Goal: Information Seeking & Learning: Learn about a topic

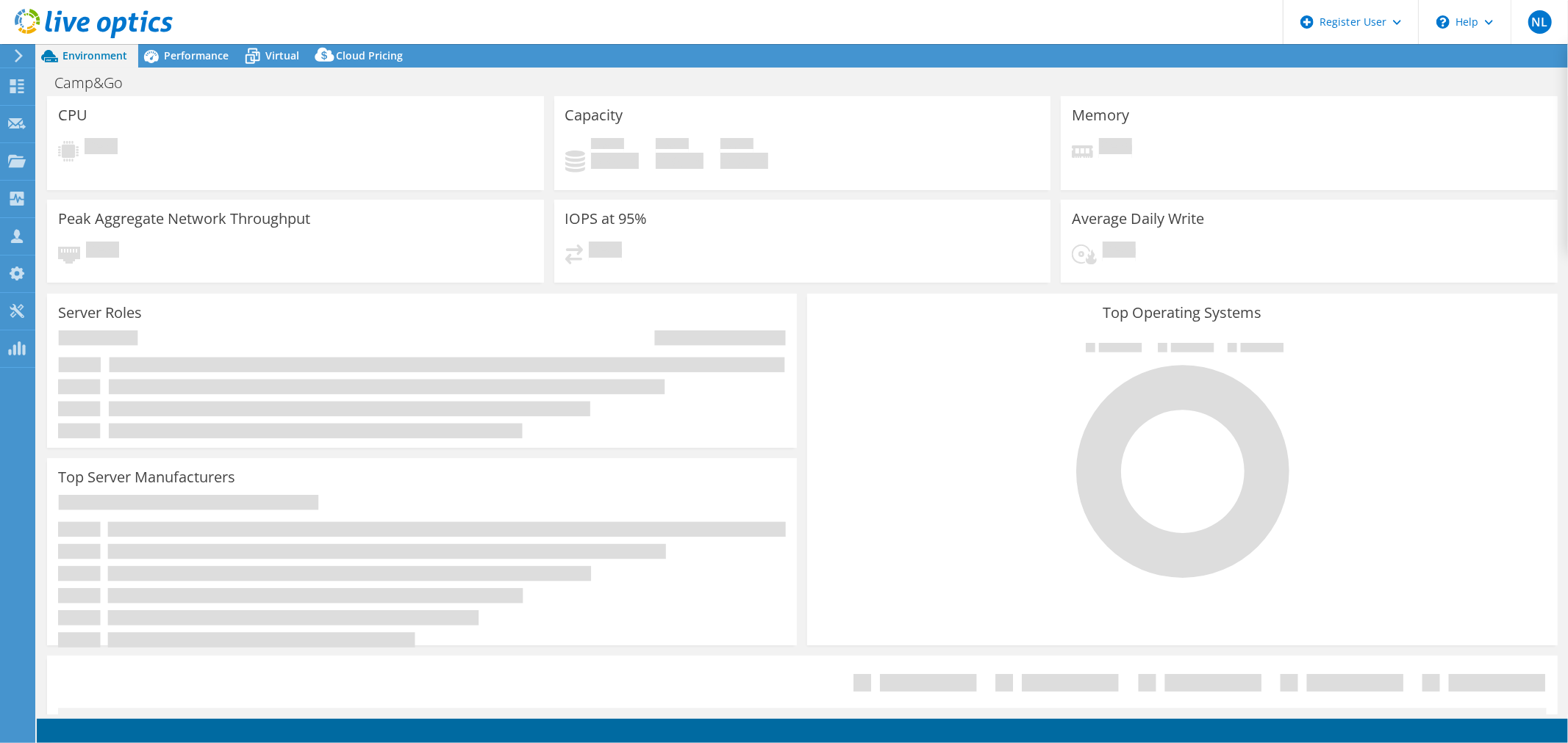
select select "USD"
select select "USEast"
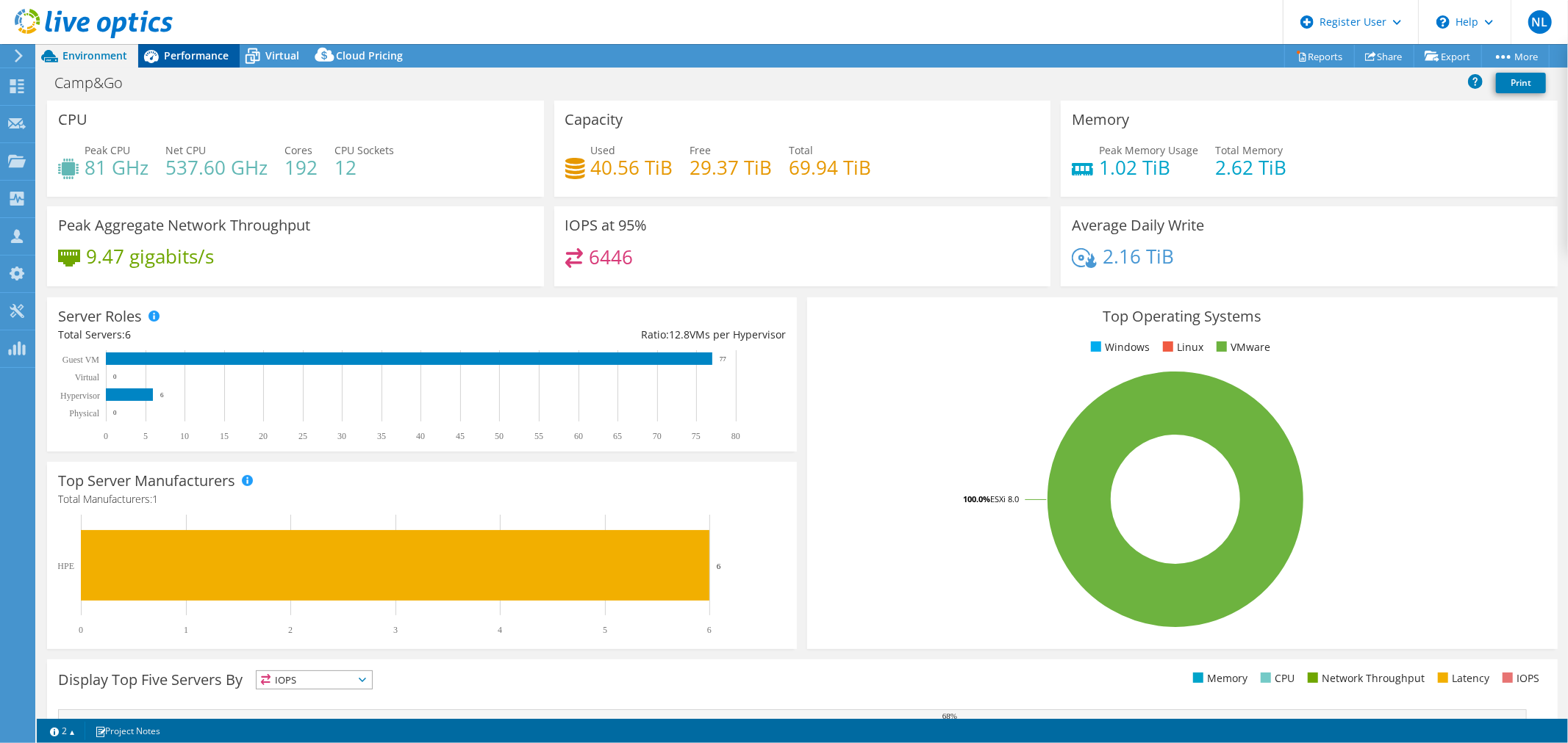
click at [179, 49] on span "Performance" at bounding box center [196, 55] width 65 height 14
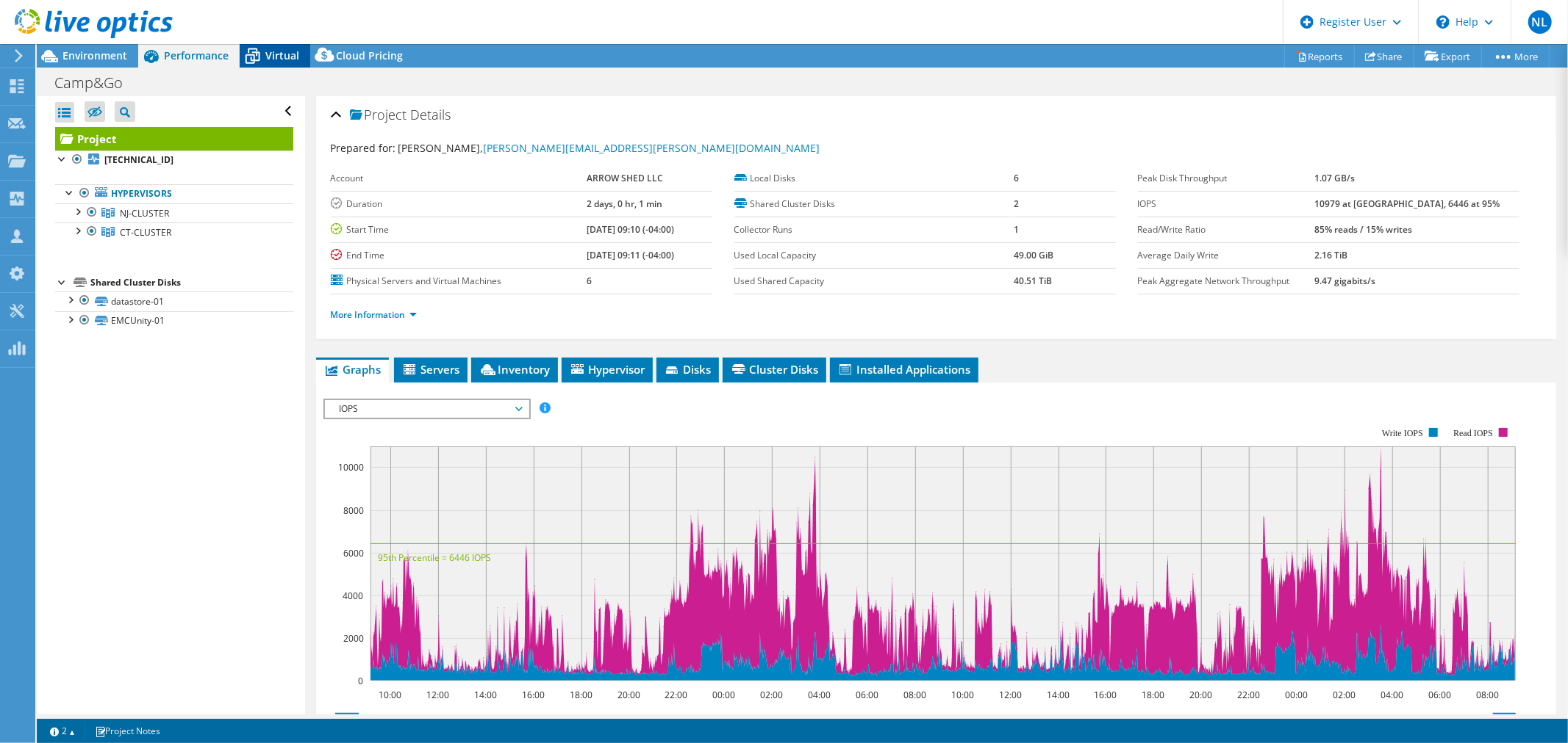
click at [268, 60] on span "Virtual" at bounding box center [282, 55] width 34 height 14
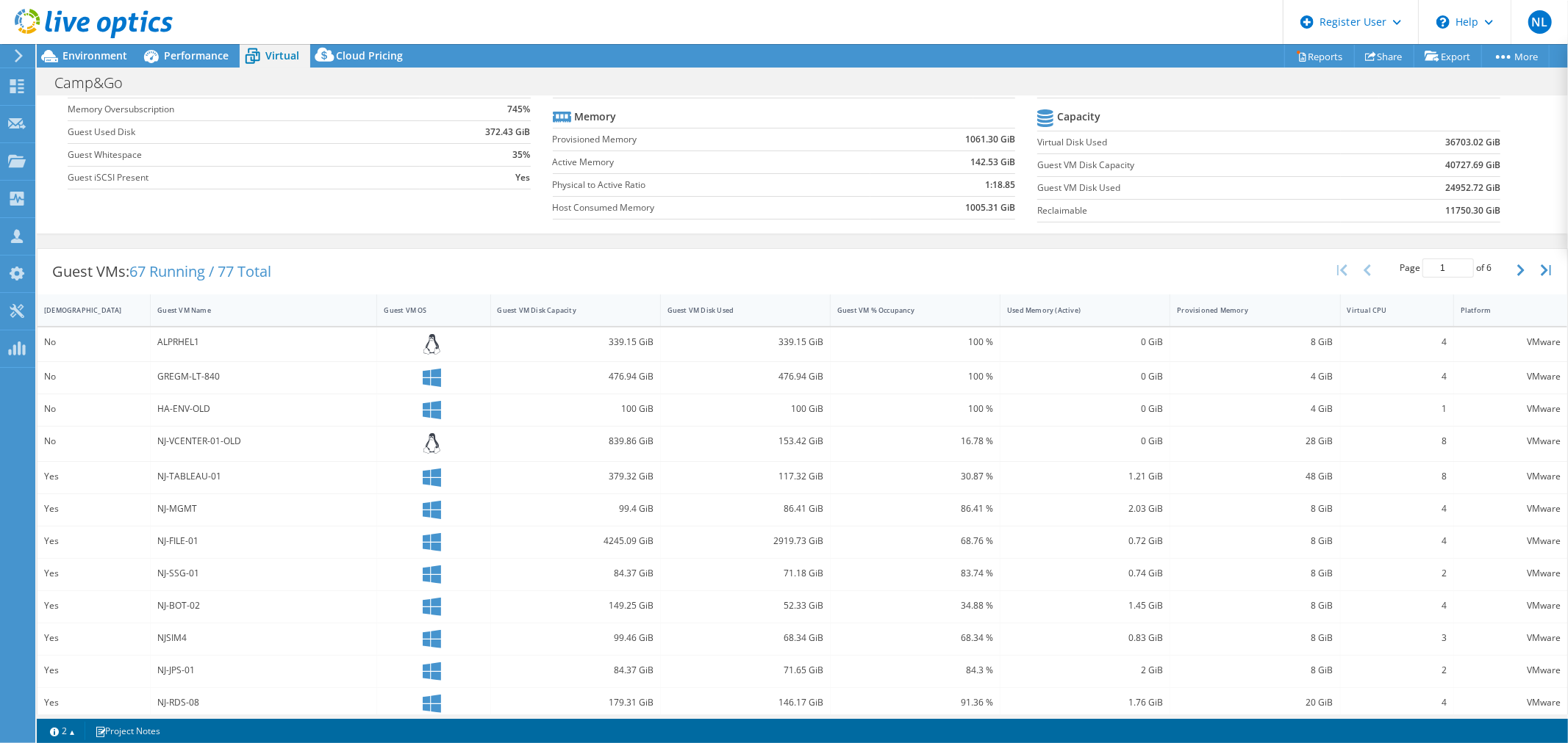
scroll to position [163, 0]
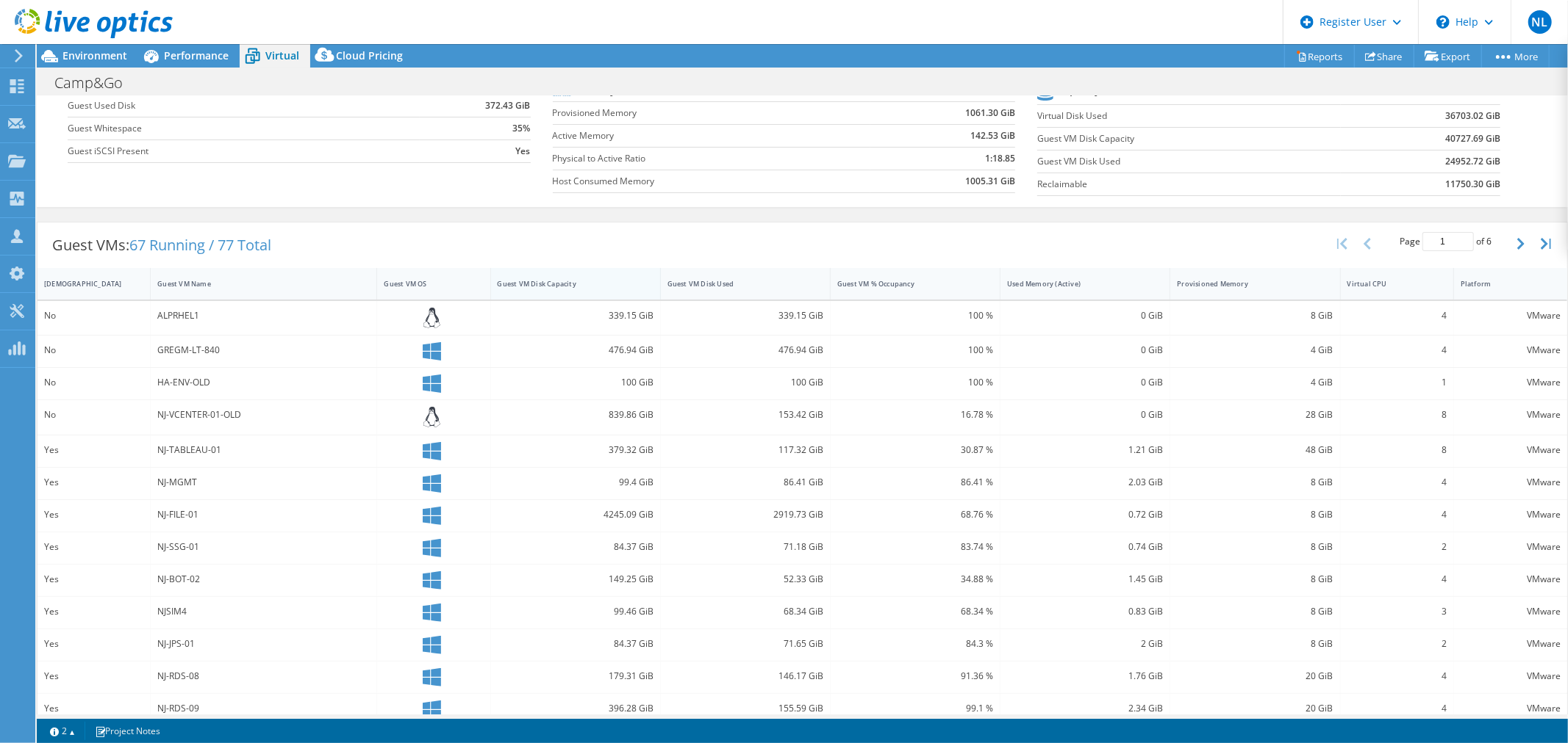
click at [587, 282] on div "Guest VM Disk Capacity" at bounding box center [567, 284] width 138 height 9
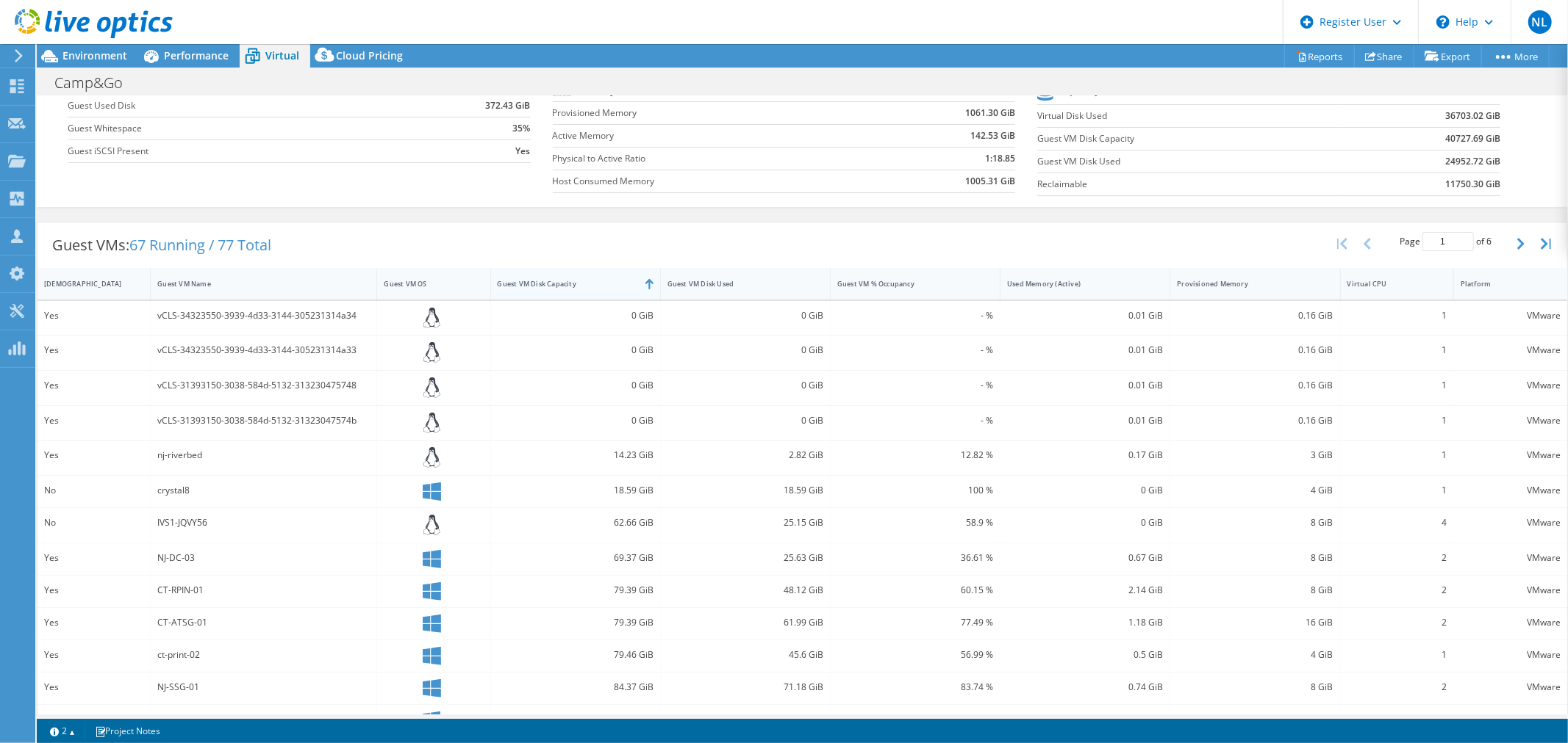
click at [587, 282] on div "Guest VM Disk Capacity" at bounding box center [567, 284] width 138 height 9
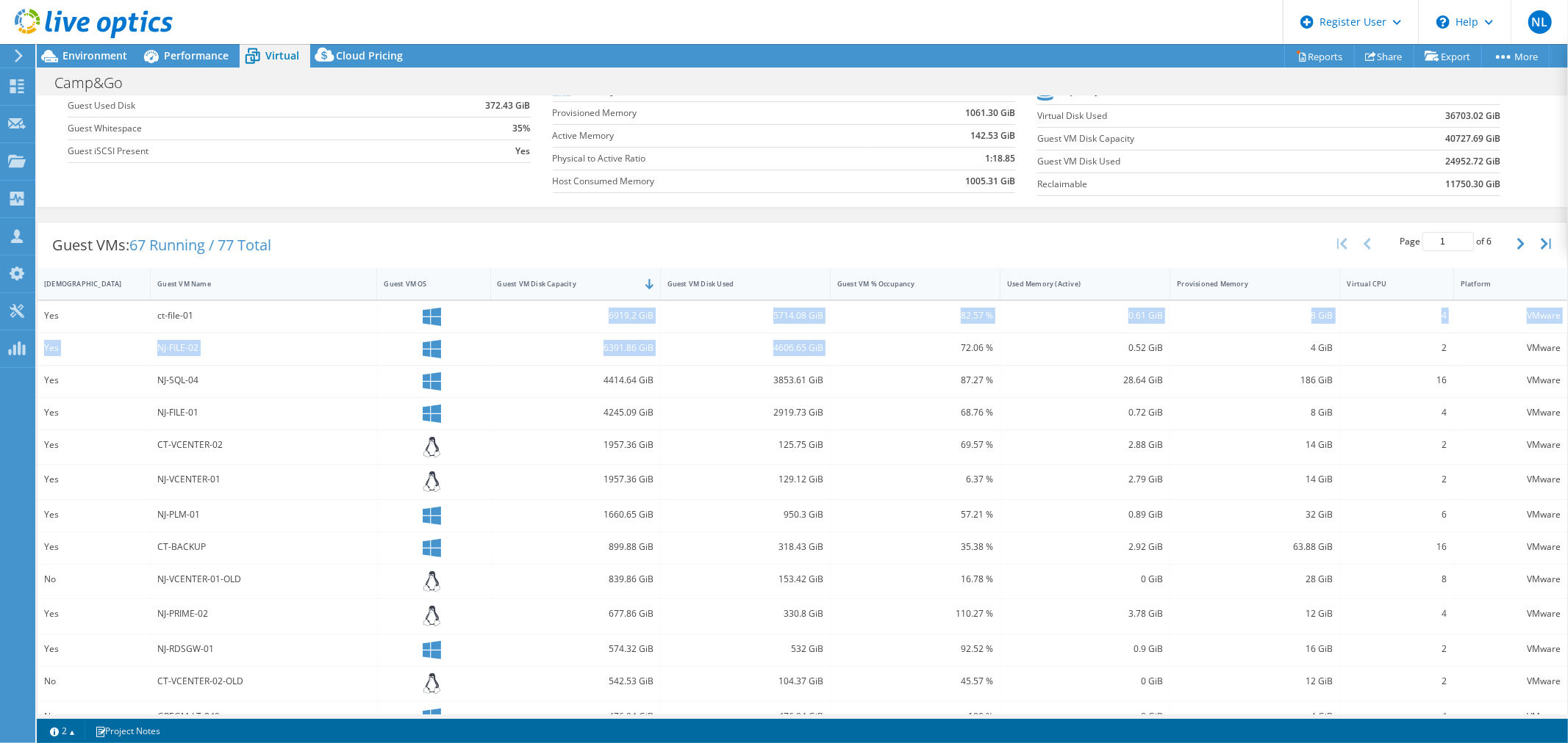
drag, startPoint x: 603, startPoint y: 314, endPoint x: 862, endPoint y: 333, distance: 259.7
click at [862, 333] on div "Yes ct-file-01 6919.2 GiB 5714.08 GiB 82.57 % 0.61 GiB 8 GiB 4 VMware Yes NJ-FI…" at bounding box center [802, 550] width 1530 height 498
click at [801, 372] on div "3853.61 GiB" at bounding box center [745, 380] width 156 height 16
drag, startPoint x: 154, startPoint y: 314, endPoint x: 317, endPoint y: 372, distance: 173.0
click at [317, 372] on div "Yes ct-file-01 6919.2 GiB 5714.08 GiB 82.57 % 0.61 GiB 8 GiB 4 VMware Yes NJ-FI…" at bounding box center [802, 550] width 1530 height 498
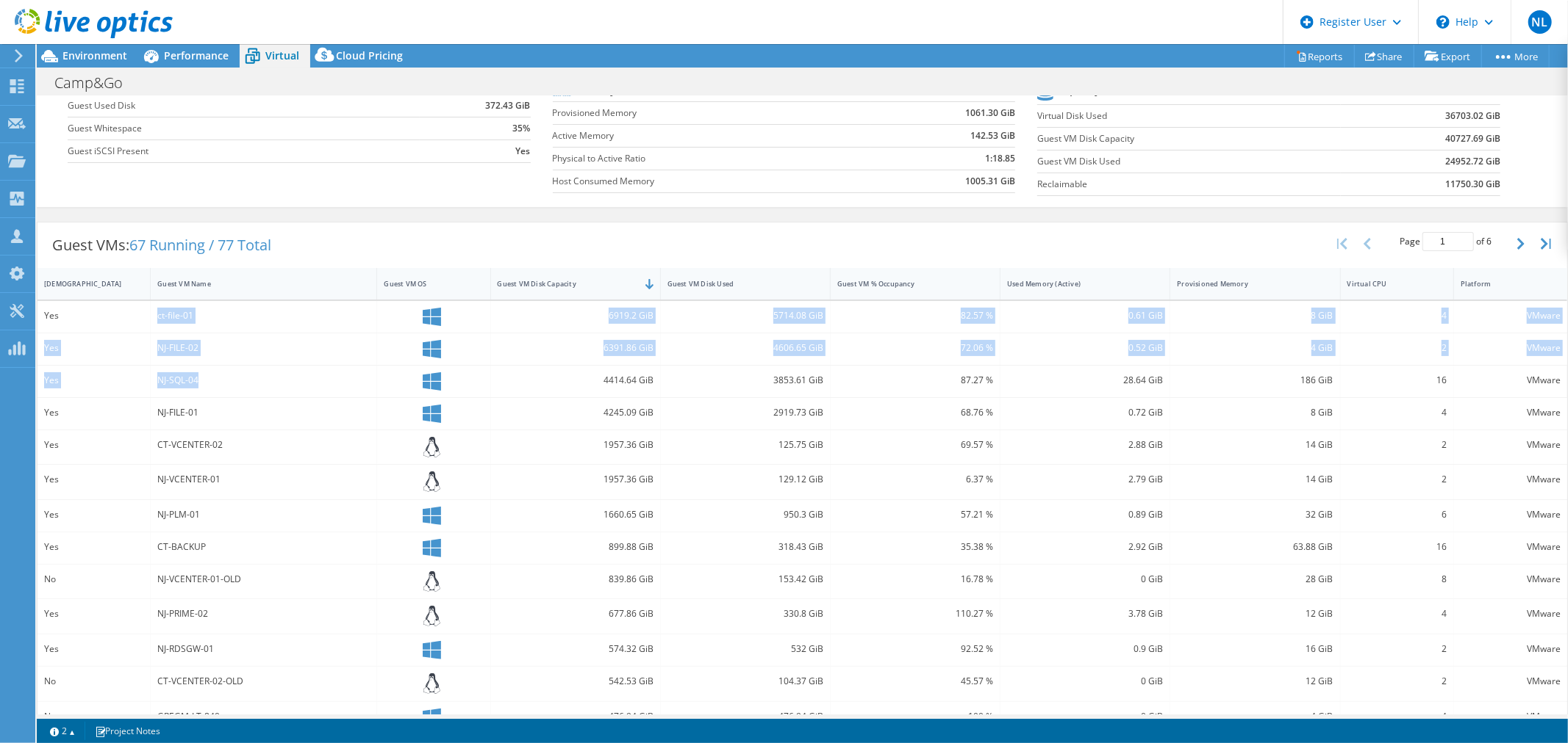
click at [317, 372] on div "NJ-SQL-04" at bounding box center [263, 380] width 212 height 16
drag, startPoint x: 157, startPoint y: 379, endPoint x: 473, endPoint y: 372, distance: 316.1
click at [473, 372] on div "Yes NJ-SQL-04 4414.64 GiB 3853.61 GiB 87.27 % 28.64 GiB 186 GiB 16 VMware" at bounding box center [802, 381] width 1530 height 32
click at [626, 391] on div "4414.64 GiB" at bounding box center [576, 381] width 170 height 32
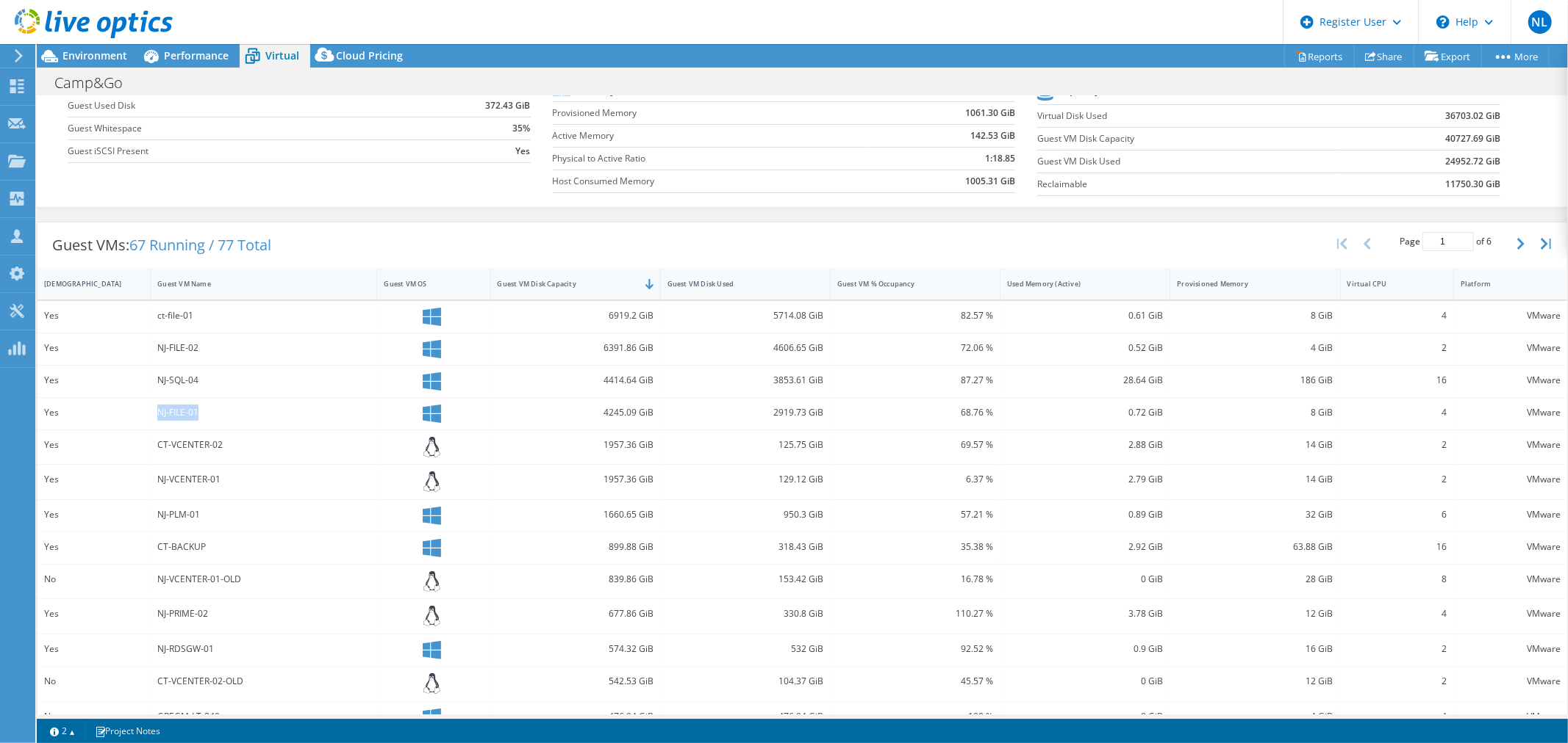
drag, startPoint x: 155, startPoint y: 407, endPoint x: 297, endPoint y: 407, distance: 142.0
click at [297, 407] on div "NJ-FILE-01" at bounding box center [264, 413] width 227 height 32
click at [297, 407] on div "NJ-FILE-01" at bounding box center [263, 412] width 212 height 16
drag, startPoint x: 155, startPoint y: 548, endPoint x: 327, endPoint y: 555, distance: 172.1
click at [327, 555] on div "CT-BACKUP" at bounding box center [264, 548] width 227 height 32
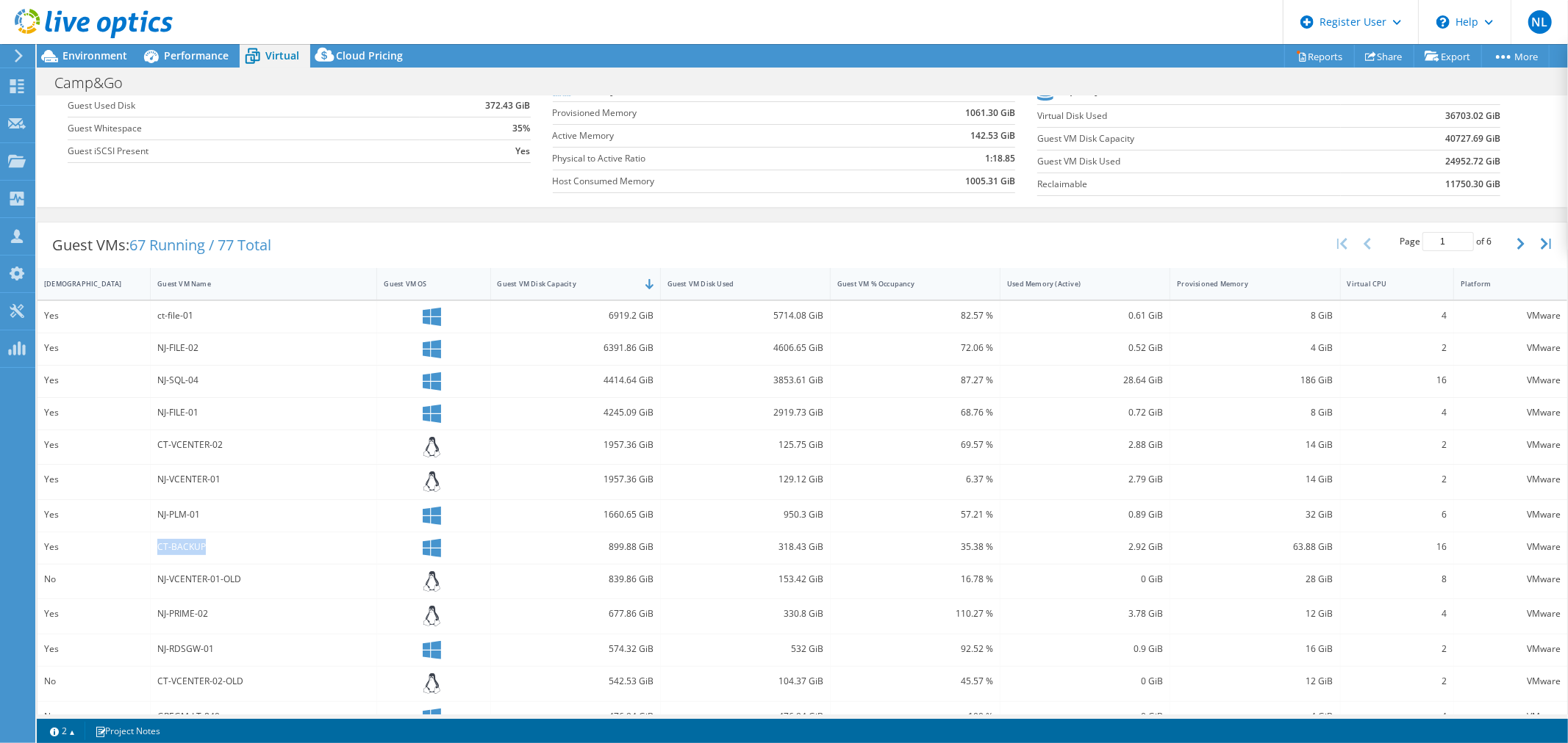
click at [328, 554] on div "CT-BACKUP" at bounding box center [263, 547] width 212 height 16
drag, startPoint x: 154, startPoint y: 550, endPoint x: 264, endPoint y: 539, distance: 110.5
click at [264, 539] on div "CT-BACKUP" at bounding box center [264, 548] width 227 height 32
click at [264, 539] on div "CT-BACKUP" at bounding box center [263, 547] width 212 height 16
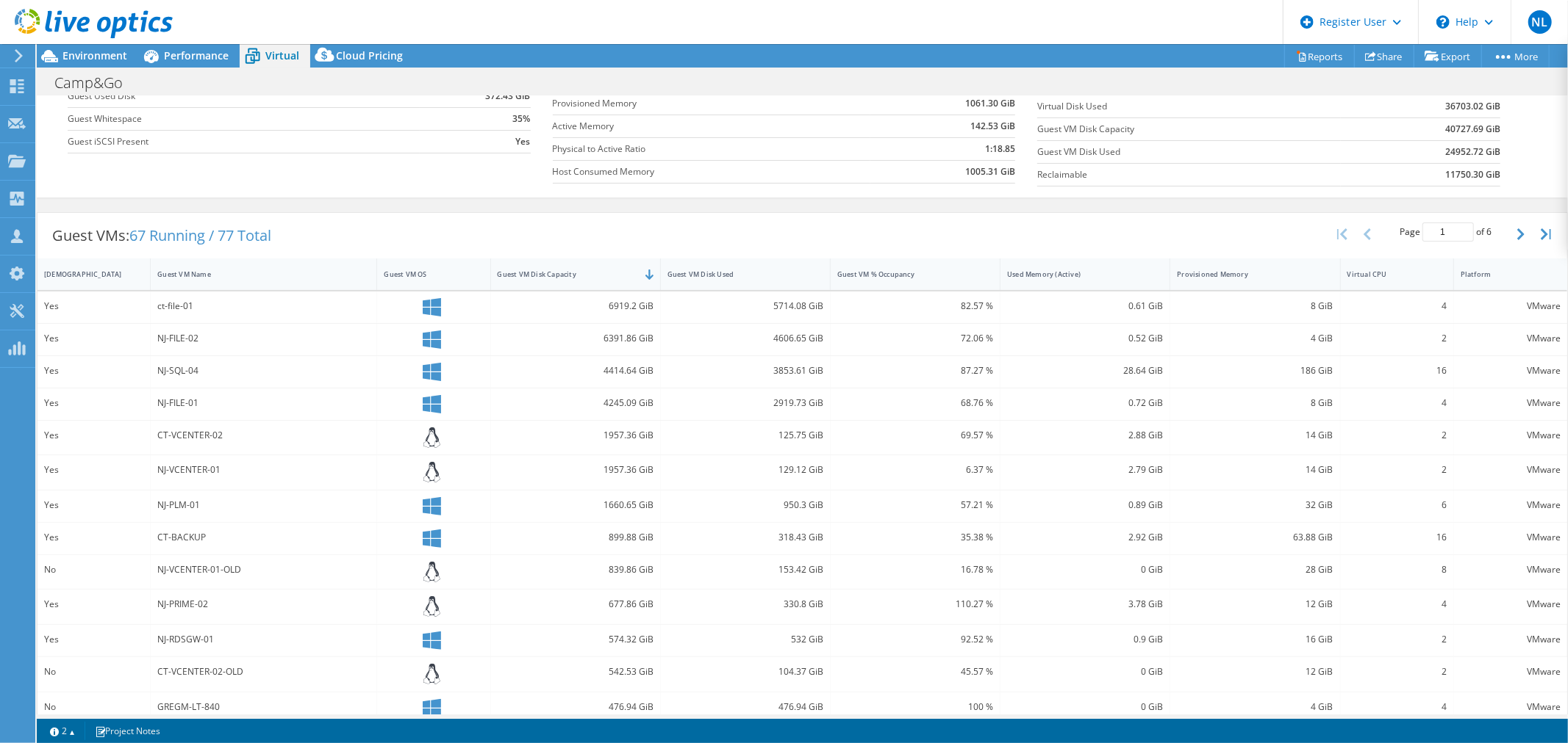
scroll to position [91, 0]
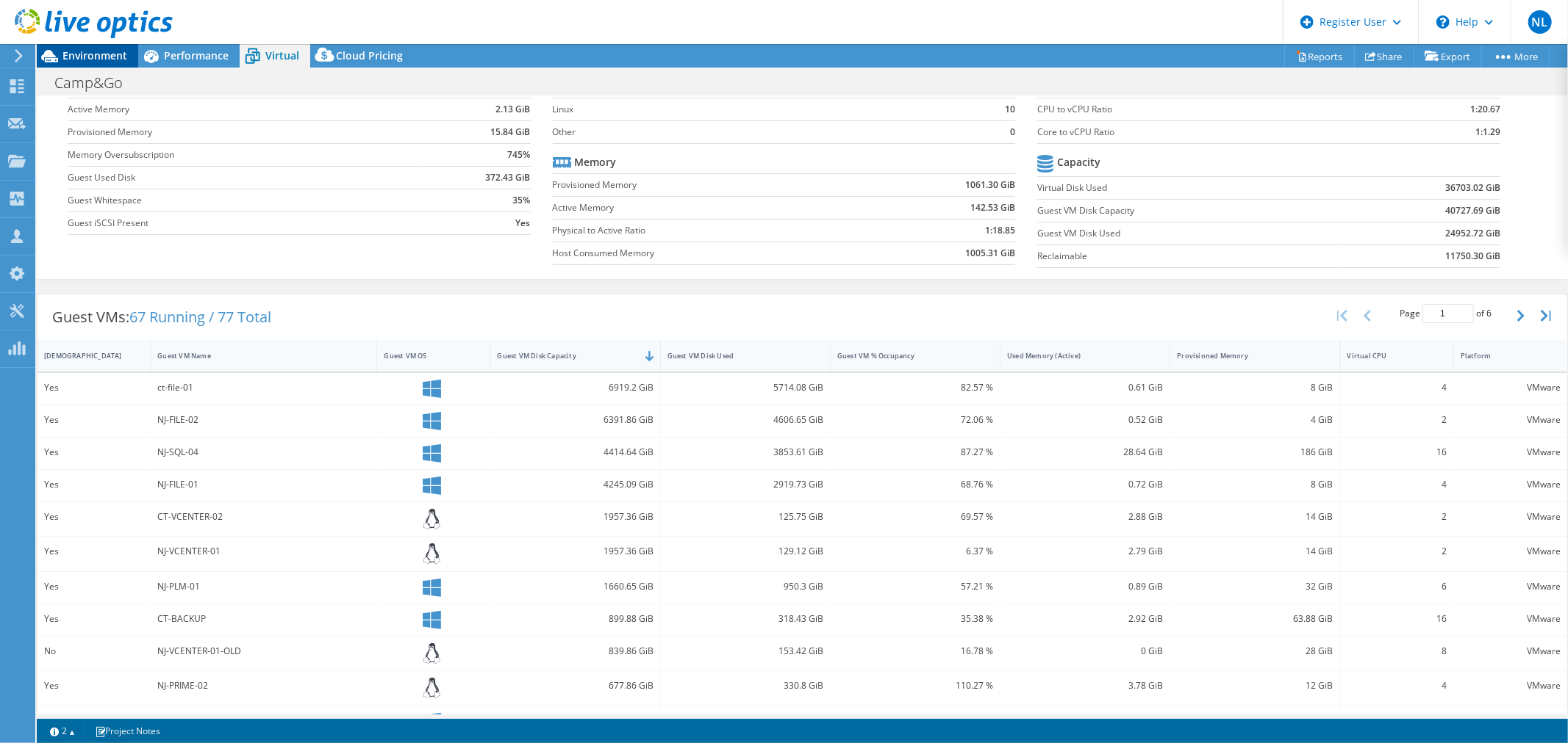
click at [86, 60] on span "Environment" at bounding box center [95, 55] width 65 height 14
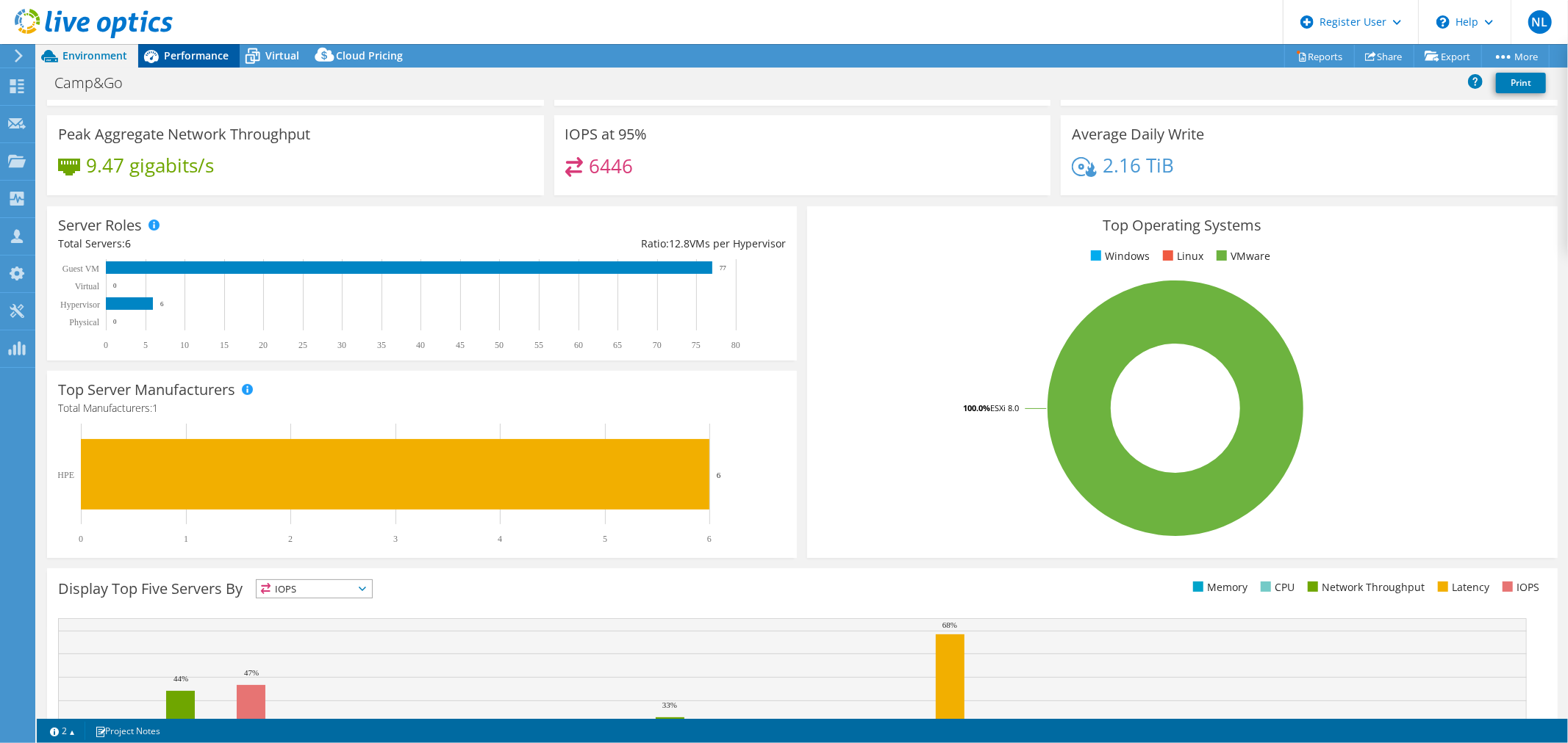
click at [184, 51] on span "Performance" at bounding box center [196, 55] width 65 height 14
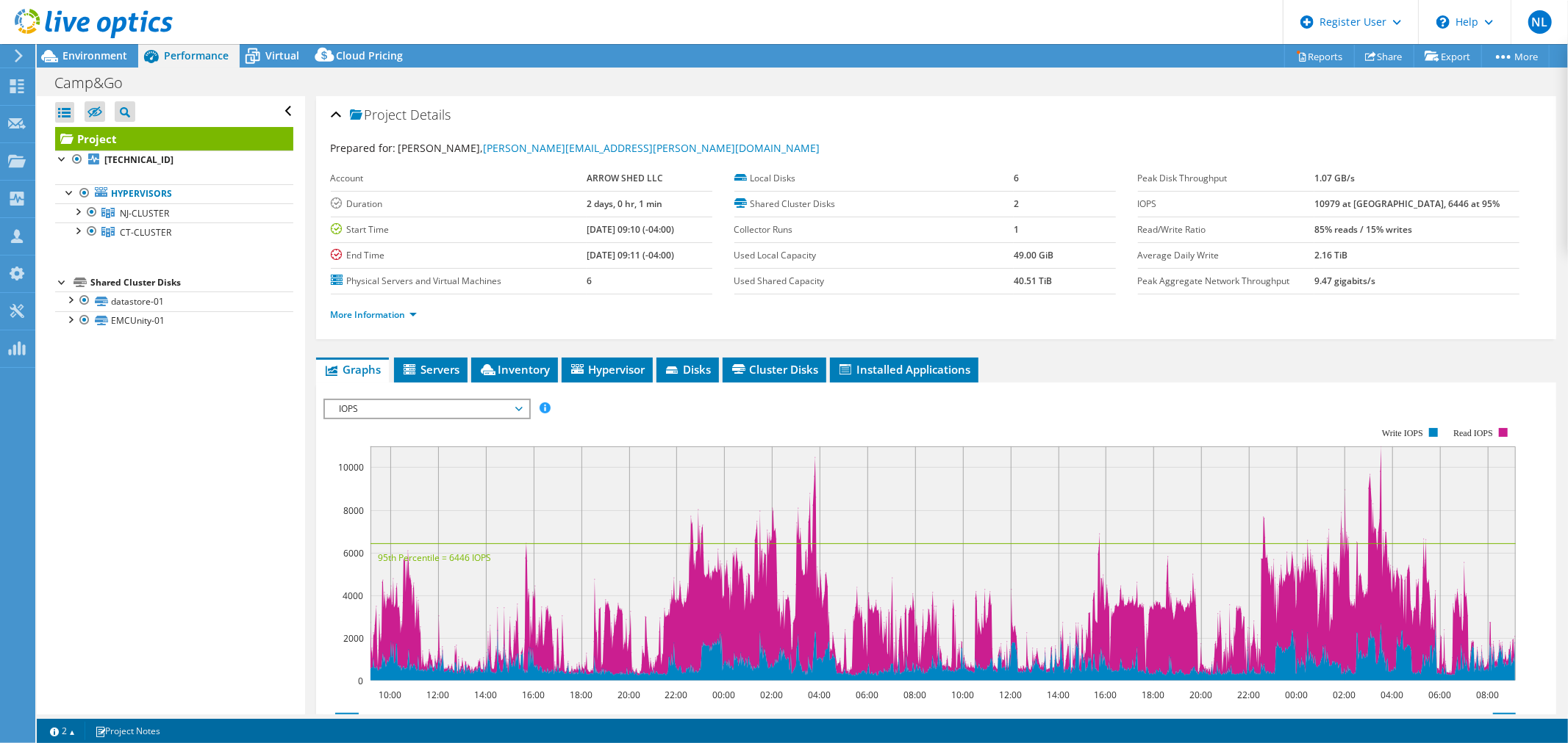
scroll to position [0, 0]
click at [142, 323] on link "EMCUnity-01" at bounding box center [174, 321] width 238 height 19
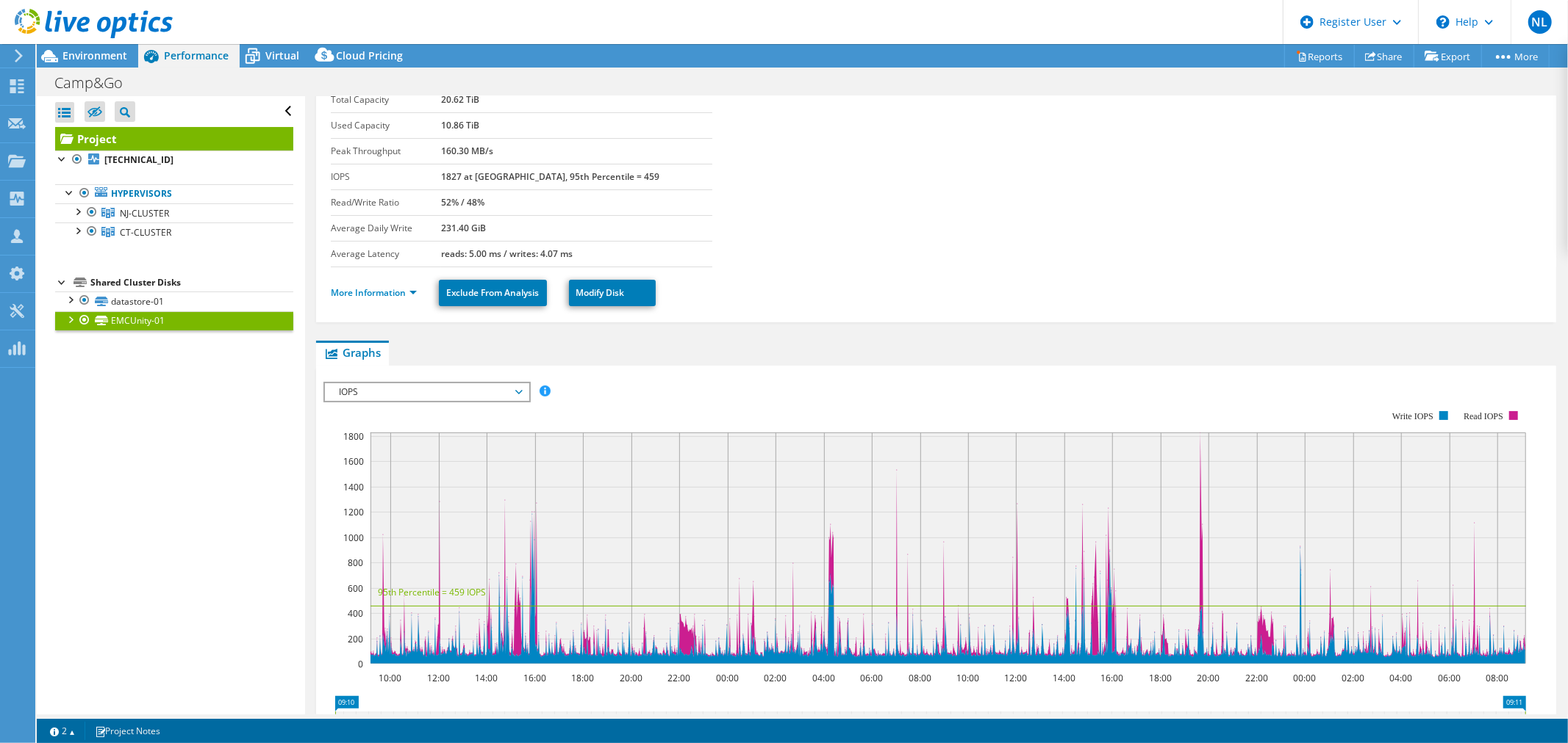
scroll to position [82, 0]
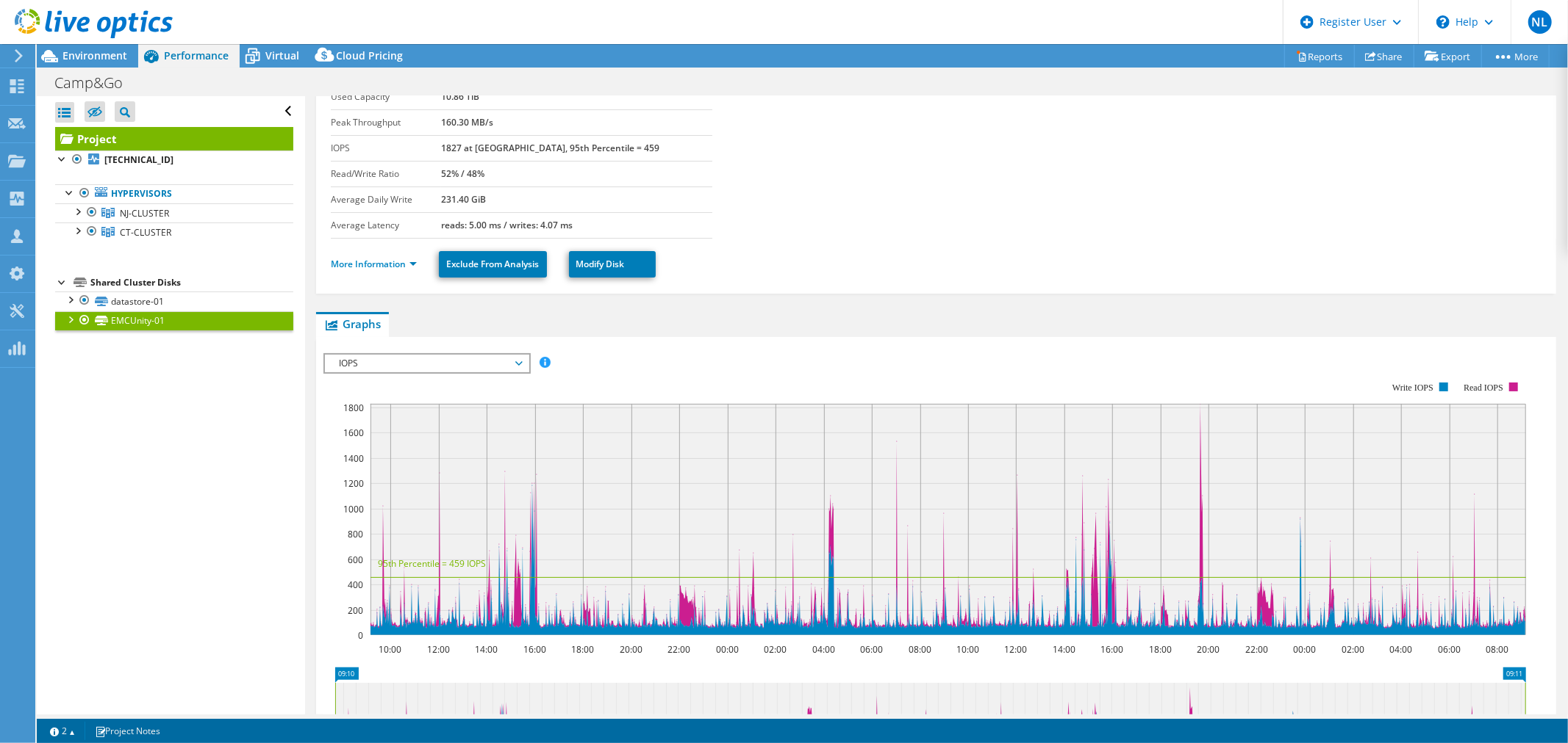
click at [67, 322] on div at bounding box center [69, 319] width 14 height 14
click at [159, 345] on link "EMCUnity-01 | [TECHNICAL_ID]" at bounding box center [174, 340] width 238 height 19
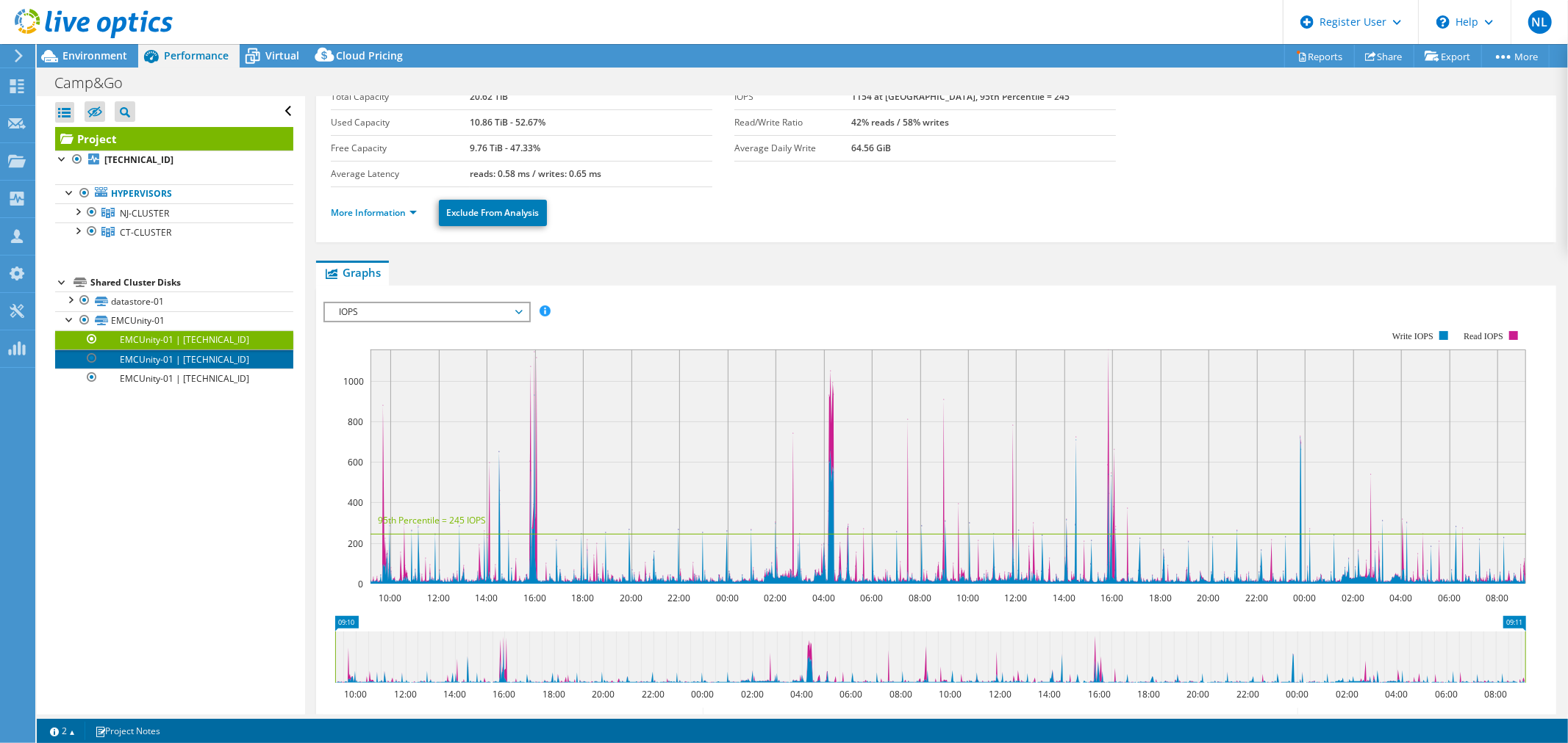
click at [163, 362] on link "EMCUnity-01 | [TECHNICAL_ID]" at bounding box center [174, 359] width 238 height 19
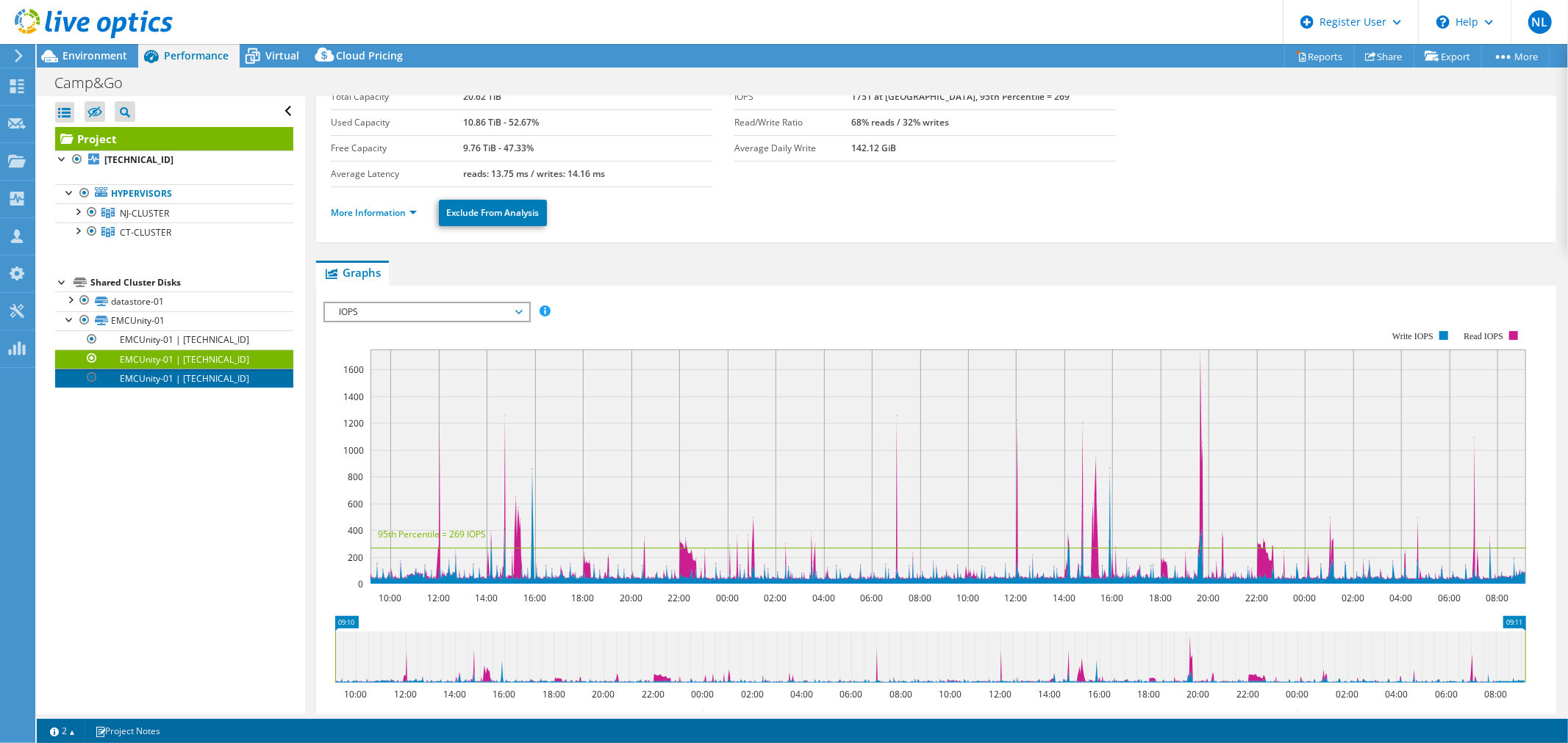
click at [159, 377] on link "EMCUnity-01 | [TECHNICAL_ID]" at bounding box center [174, 378] width 238 height 19
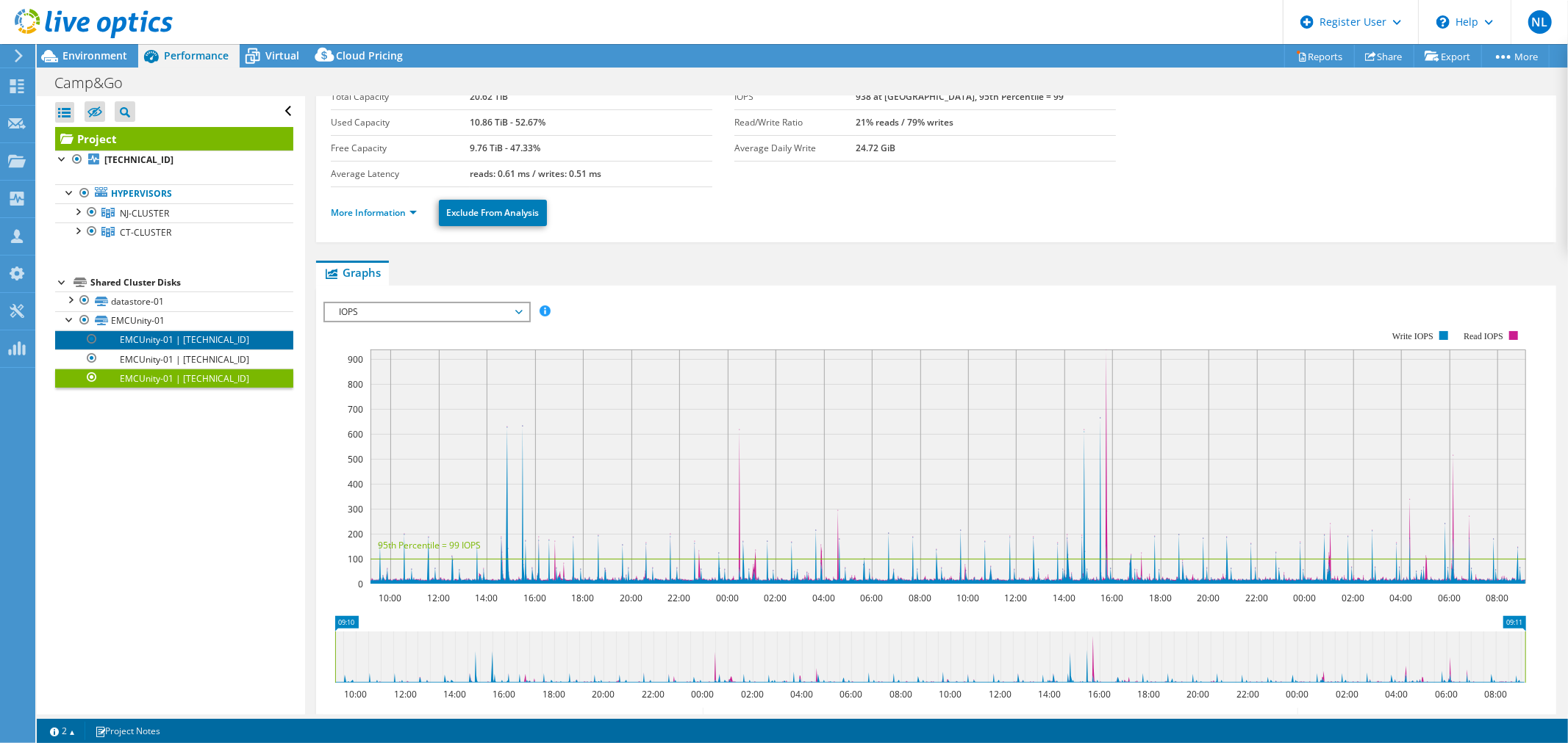
click at [142, 343] on link "EMCUnity-01 | [TECHNICAL_ID]" at bounding box center [174, 340] width 238 height 19
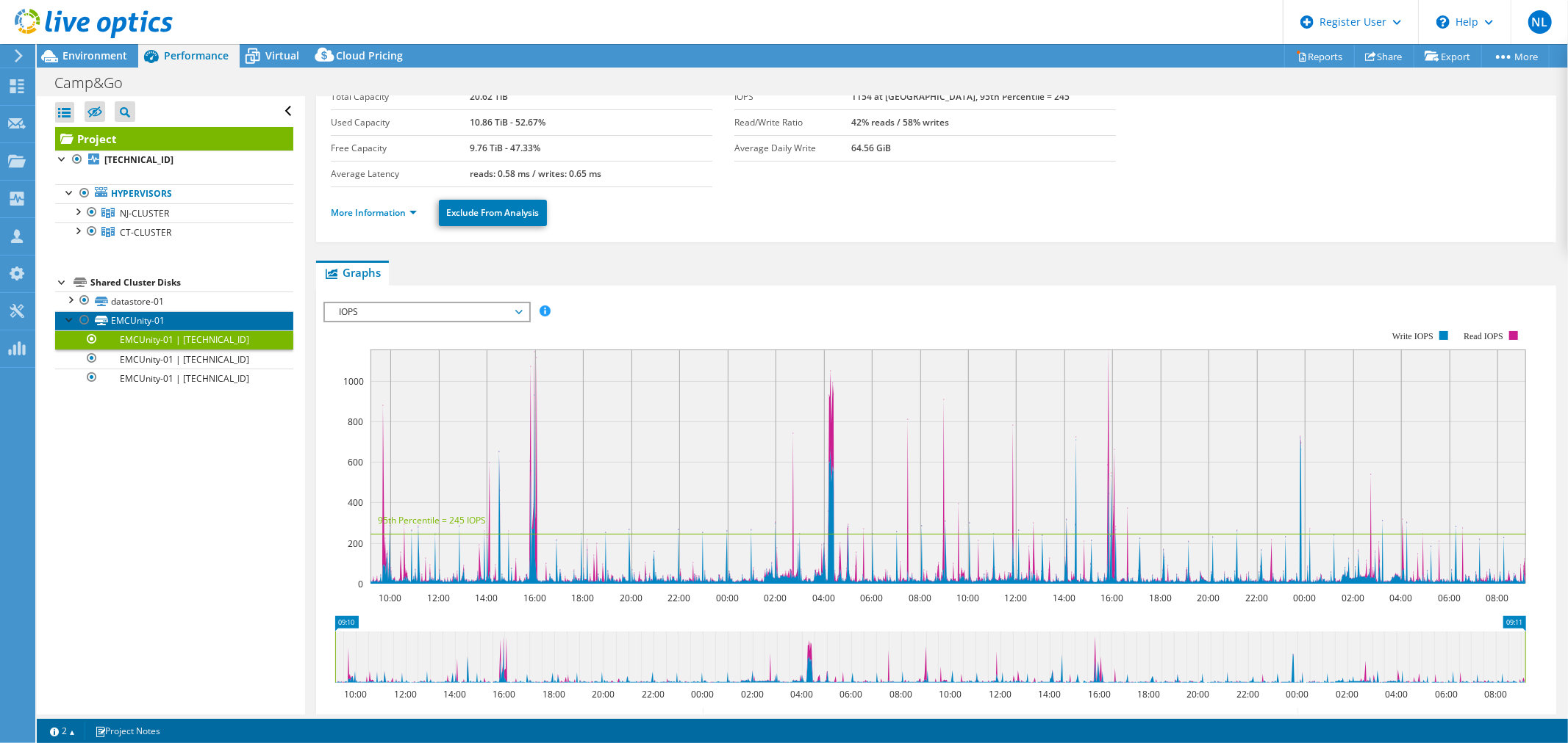
click at [65, 326] on link "EMCUnity-01" at bounding box center [174, 321] width 238 height 19
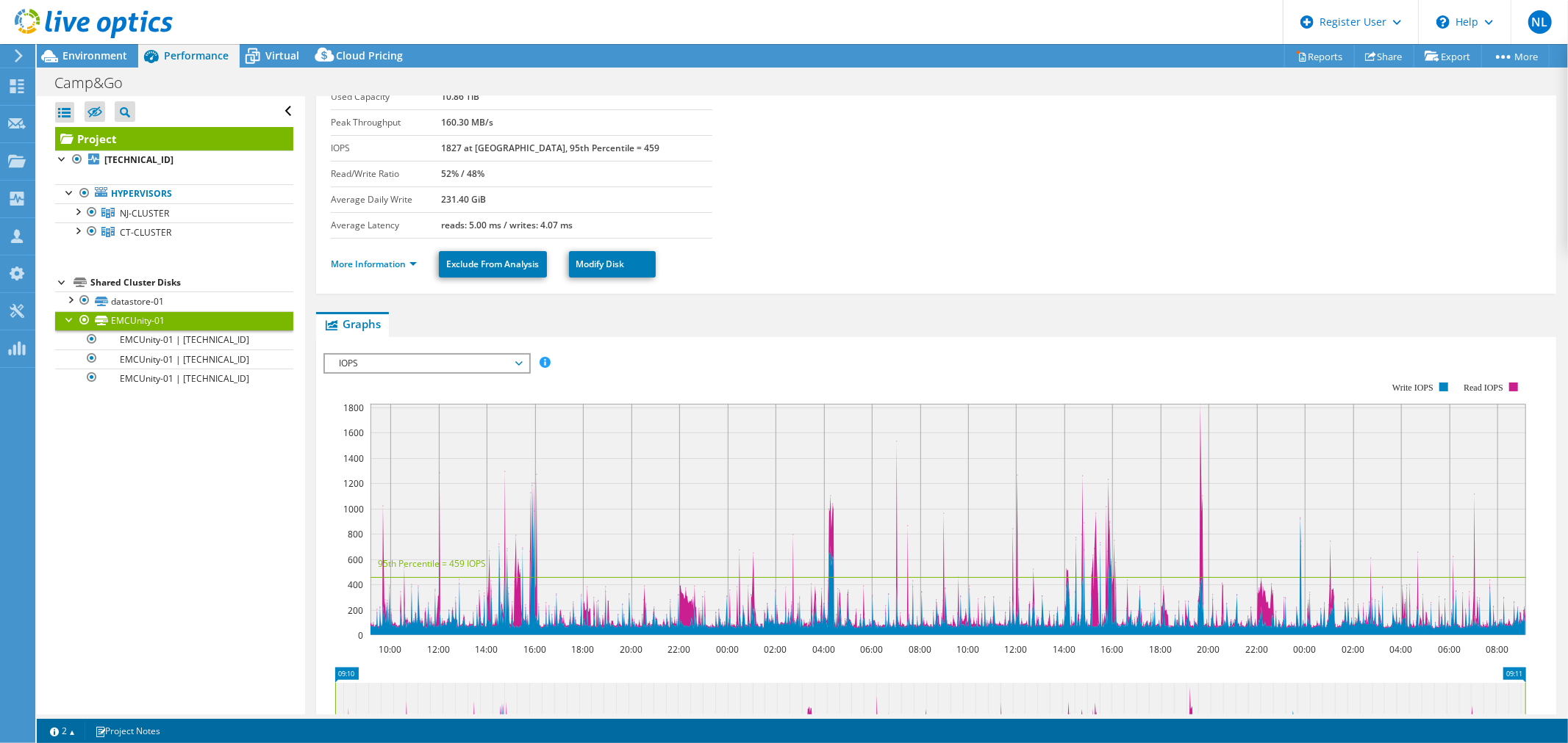
click at [67, 323] on div at bounding box center [69, 319] width 14 height 14
click at [213, 145] on link "Project" at bounding box center [174, 139] width 238 height 24
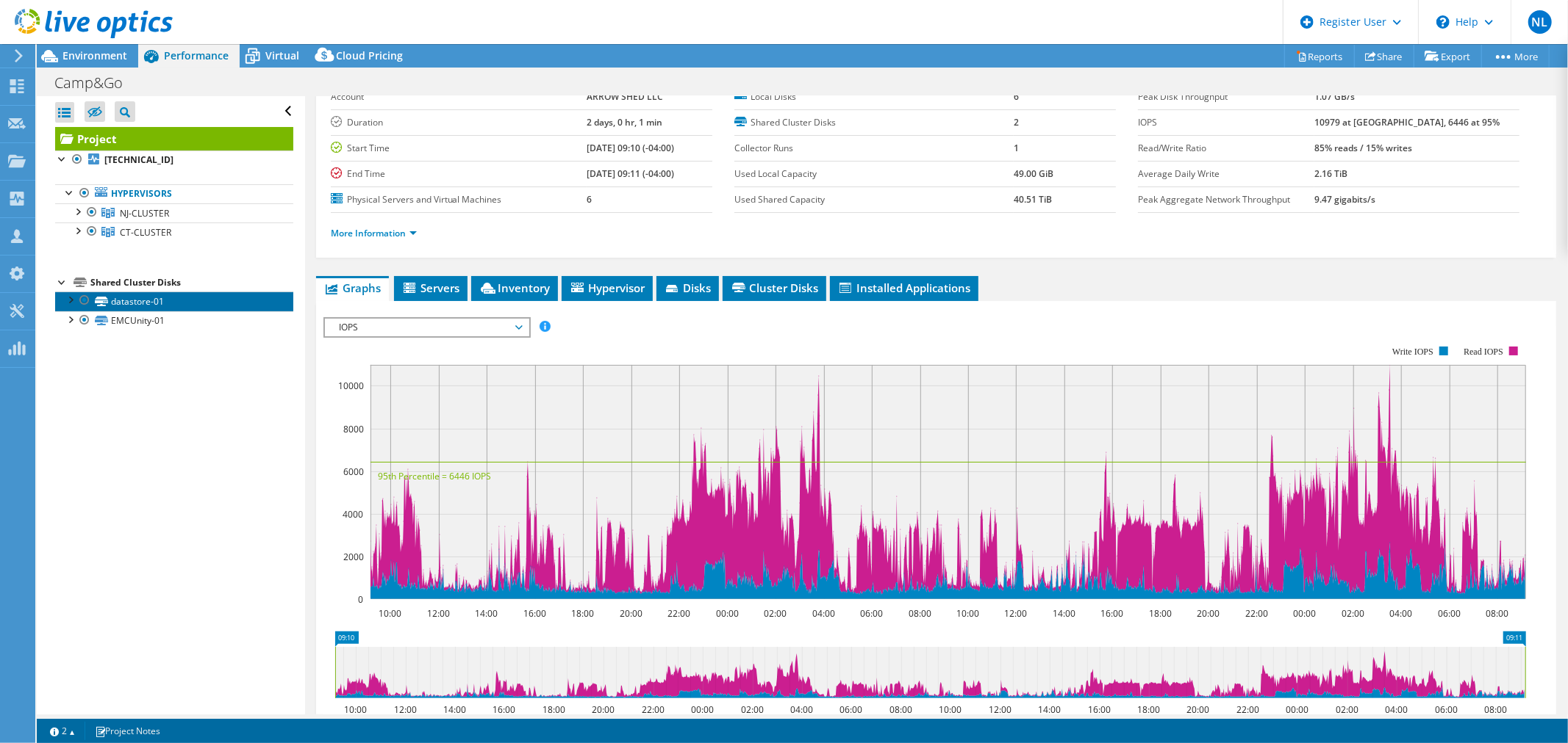
click at [163, 305] on link "datastore-01" at bounding box center [174, 301] width 238 height 19
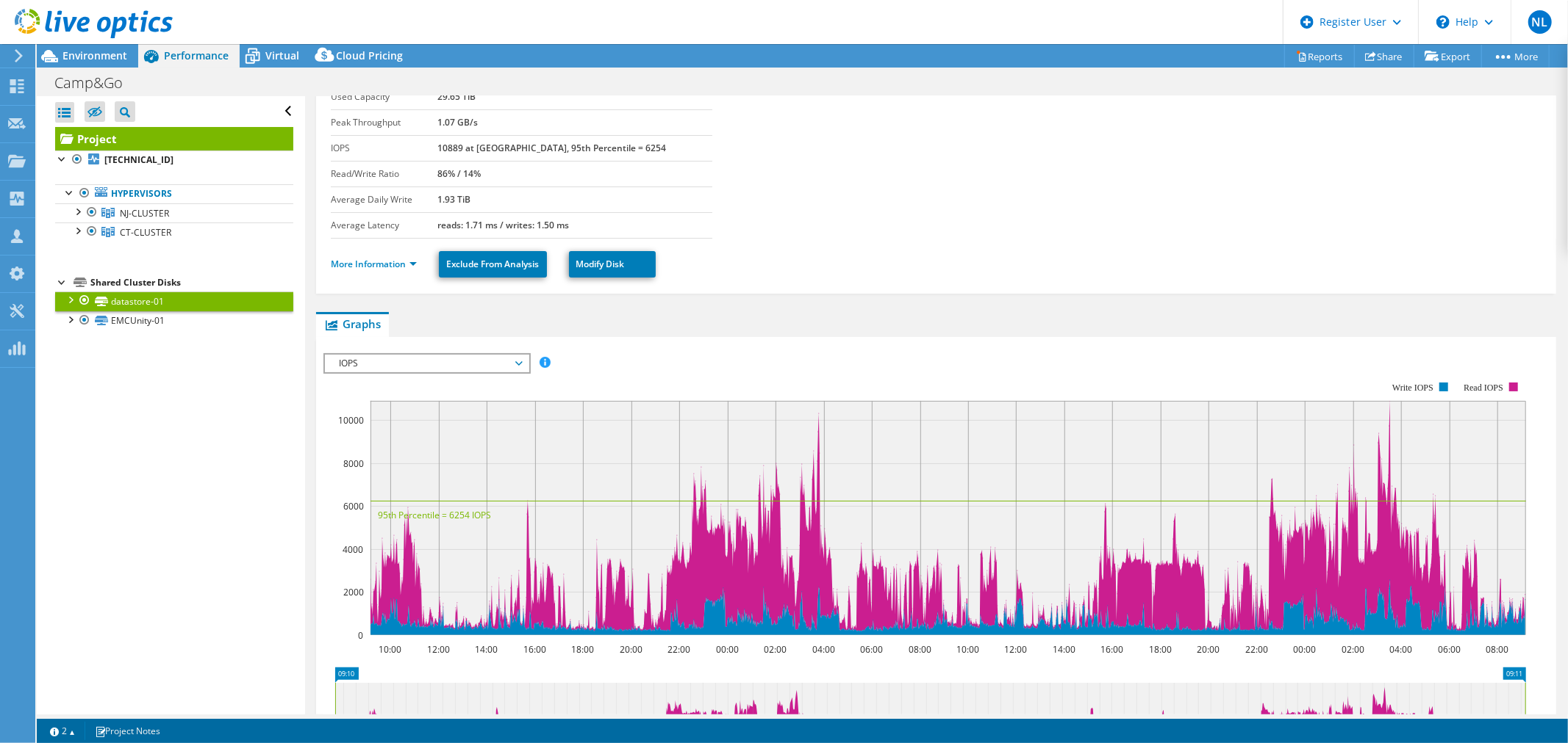
click at [70, 300] on div at bounding box center [69, 298] width 14 height 14
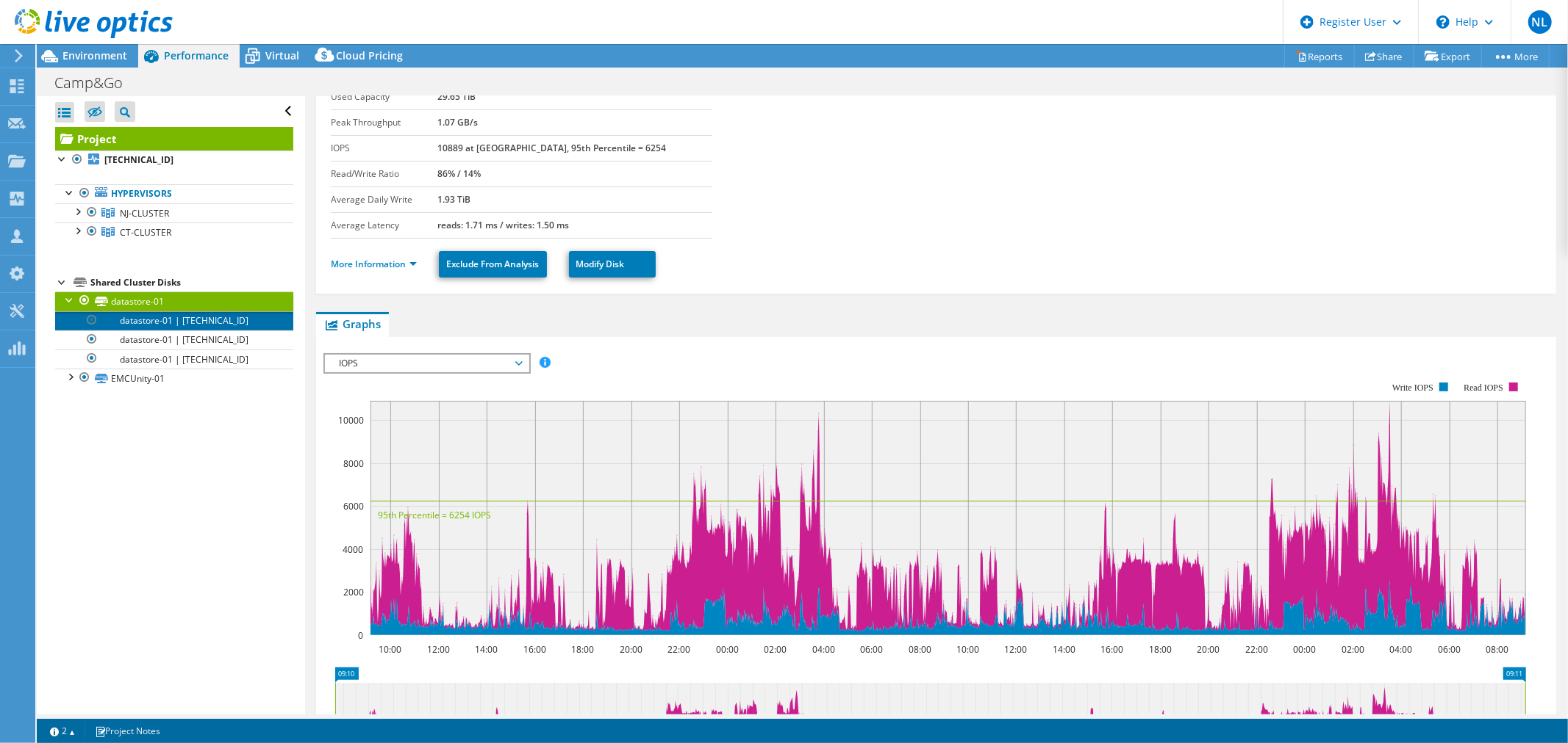
click at [121, 319] on link "datastore-01 | [TECHNICAL_ID]" at bounding box center [174, 321] width 238 height 19
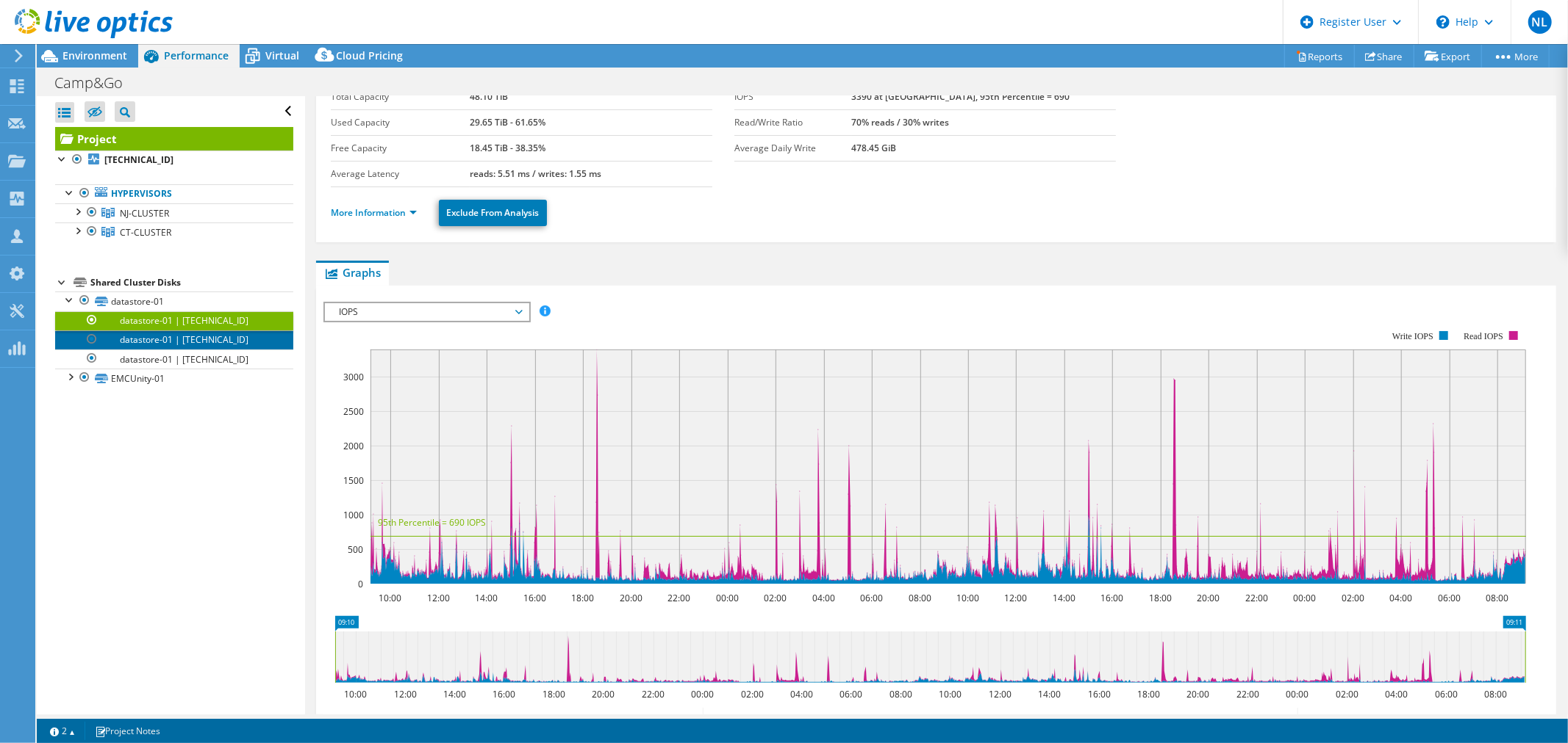
click at [128, 338] on link "datastore-01 | [TECHNICAL_ID]" at bounding box center [174, 340] width 238 height 19
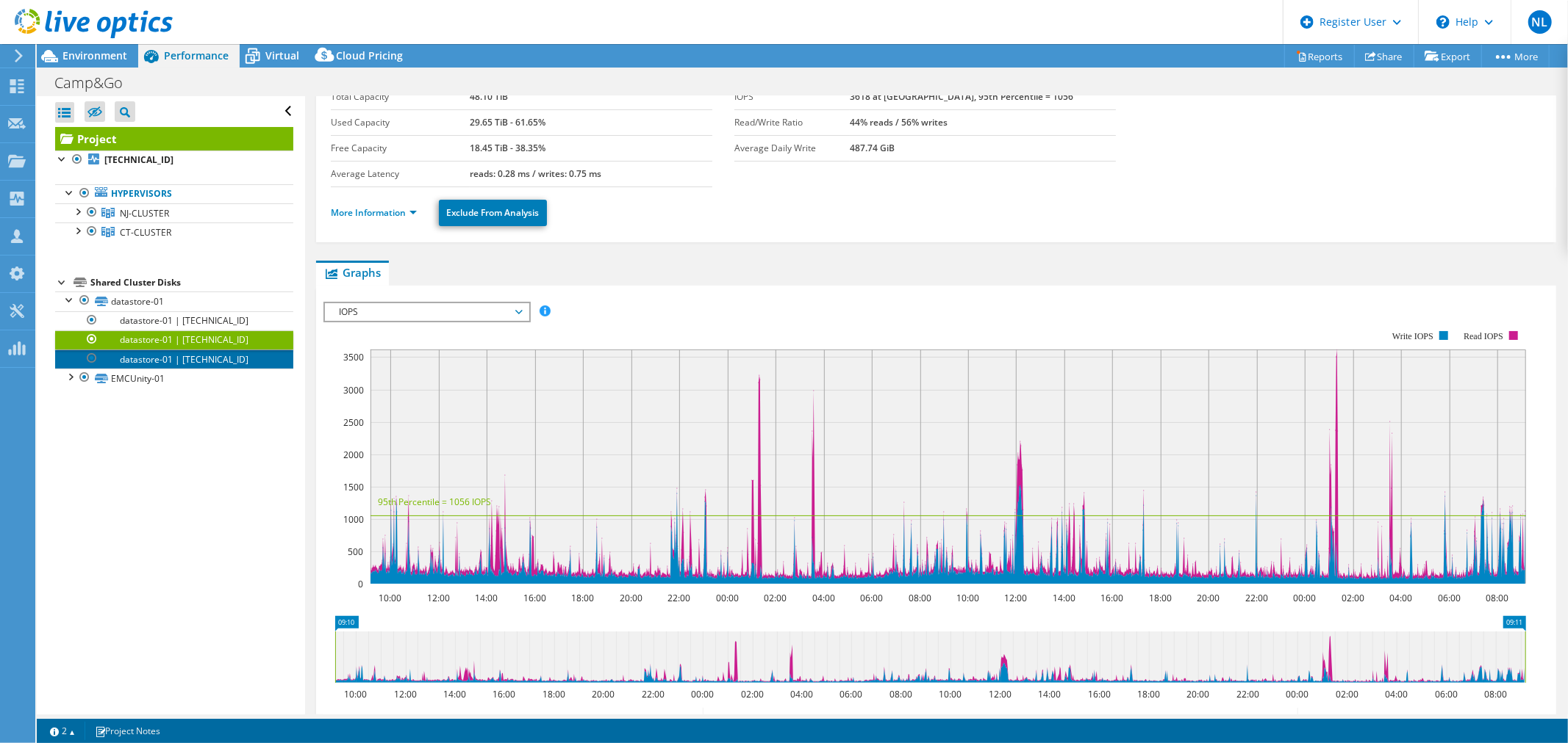
click at [130, 354] on link "datastore-01 | [TECHNICAL_ID]" at bounding box center [174, 359] width 238 height 19
